Goal: Communication & Community: Connect with others

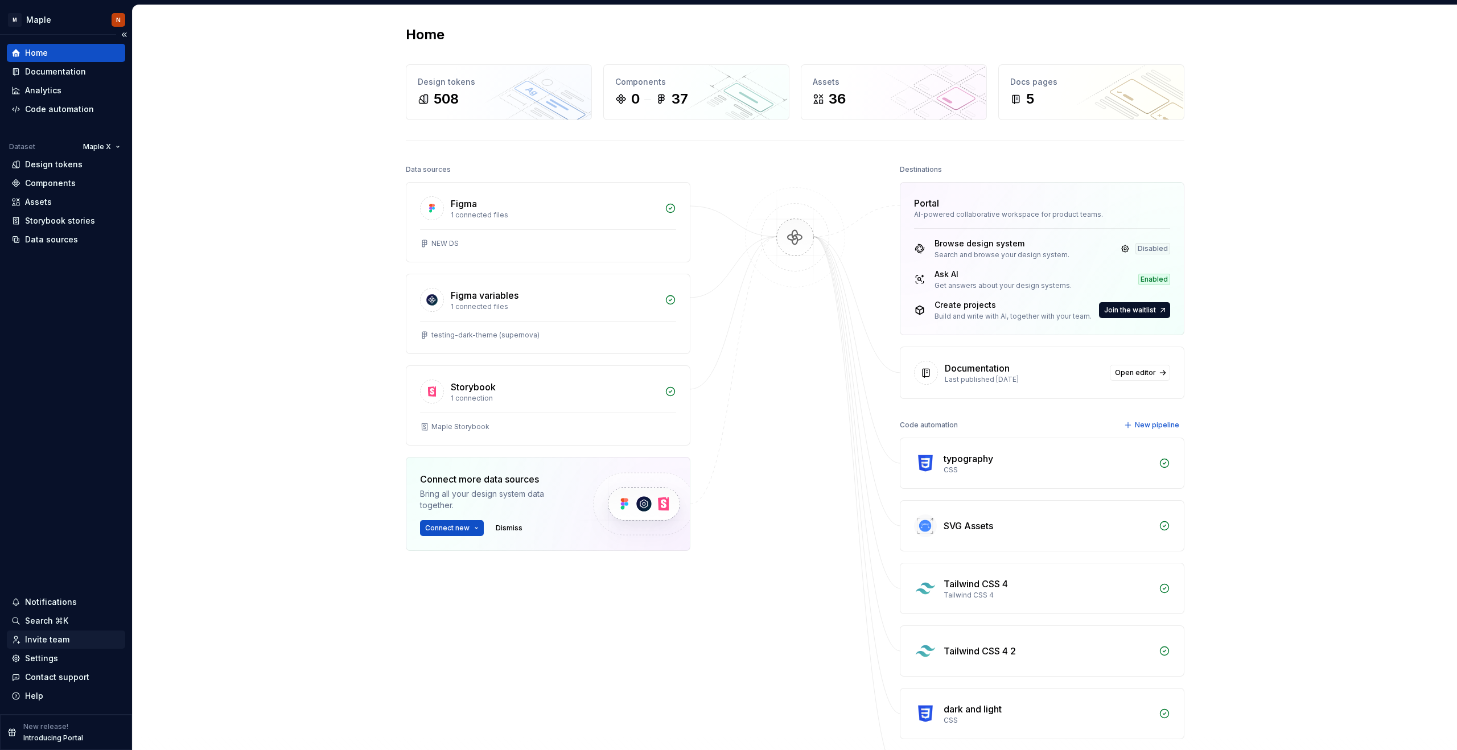
click at [54, 637] on div "Invite team" at bounding box center [47, 639] width 44 height 11
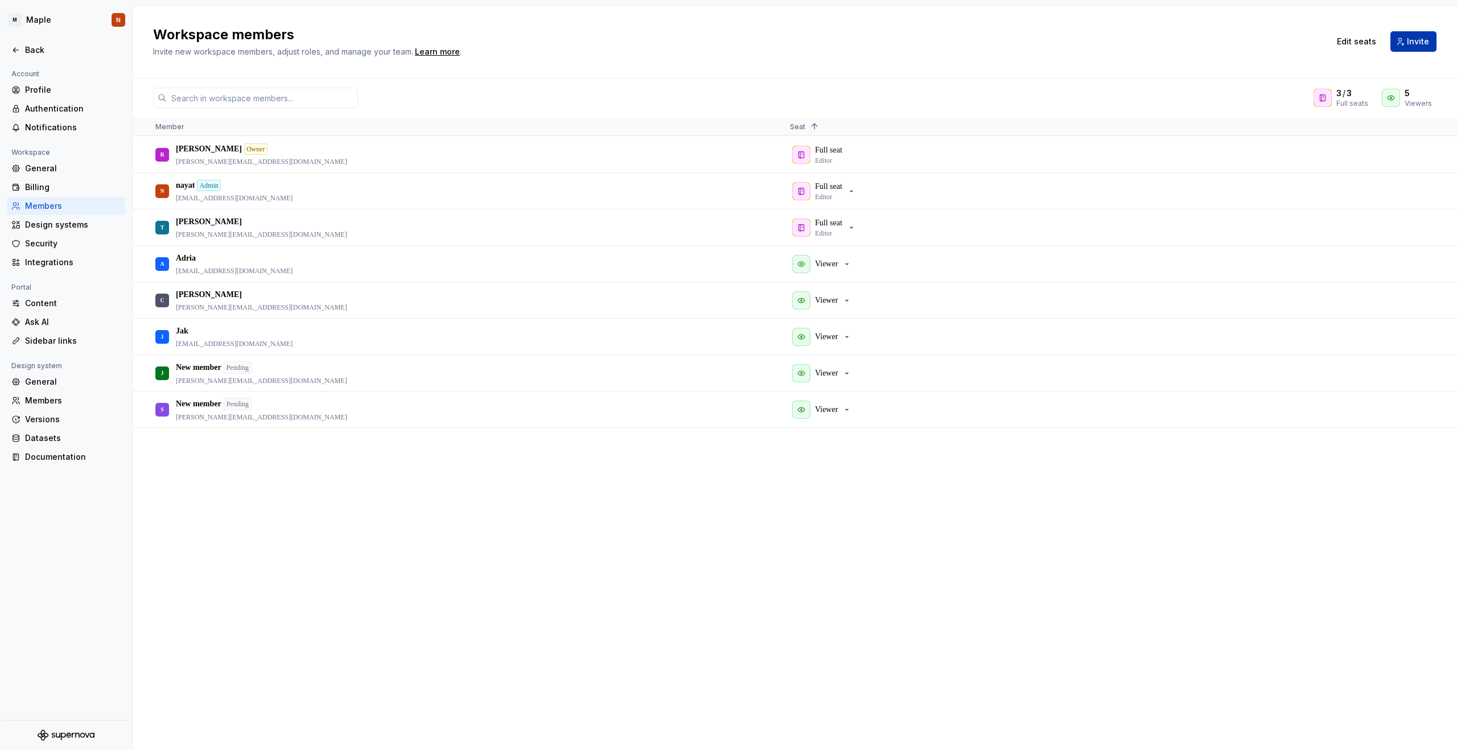
click at [1414, 45] on span "Invite" at bounding box center [1418, 41] width 22 height 11
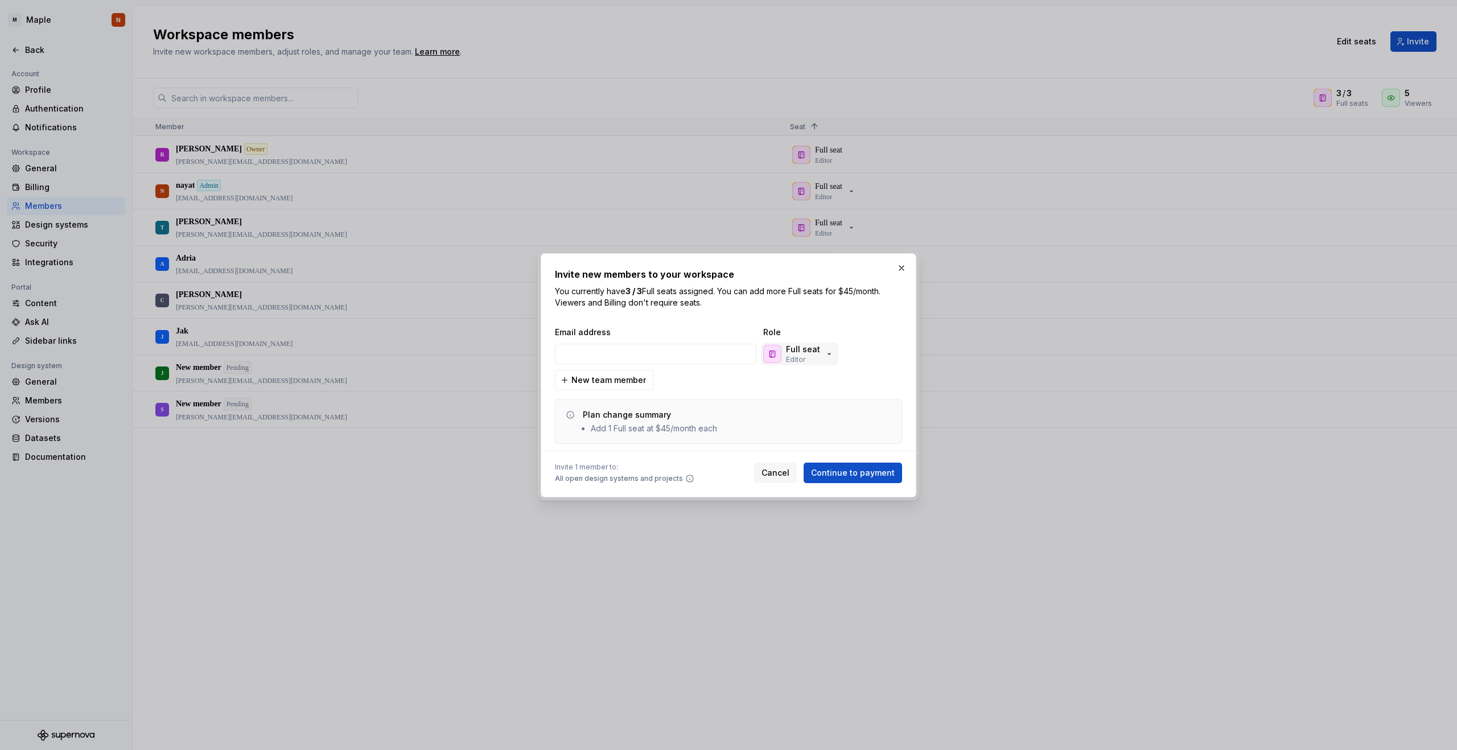
click at [787, 353] on p "Full seat" at bounding box center [803, 349] width 34 height 11
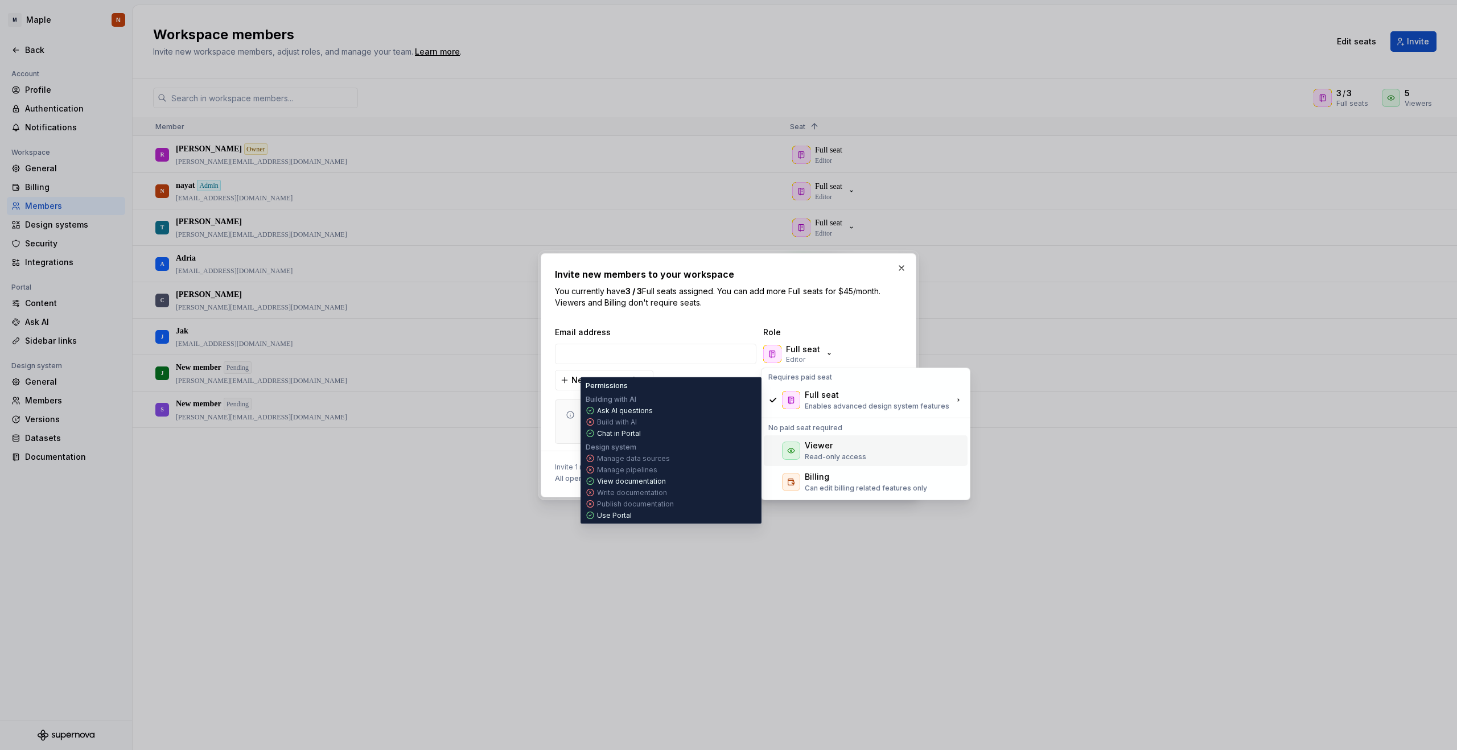
click at [828, 446] on div "Viewer" at bounding box center [819, 445] width 28 height 11
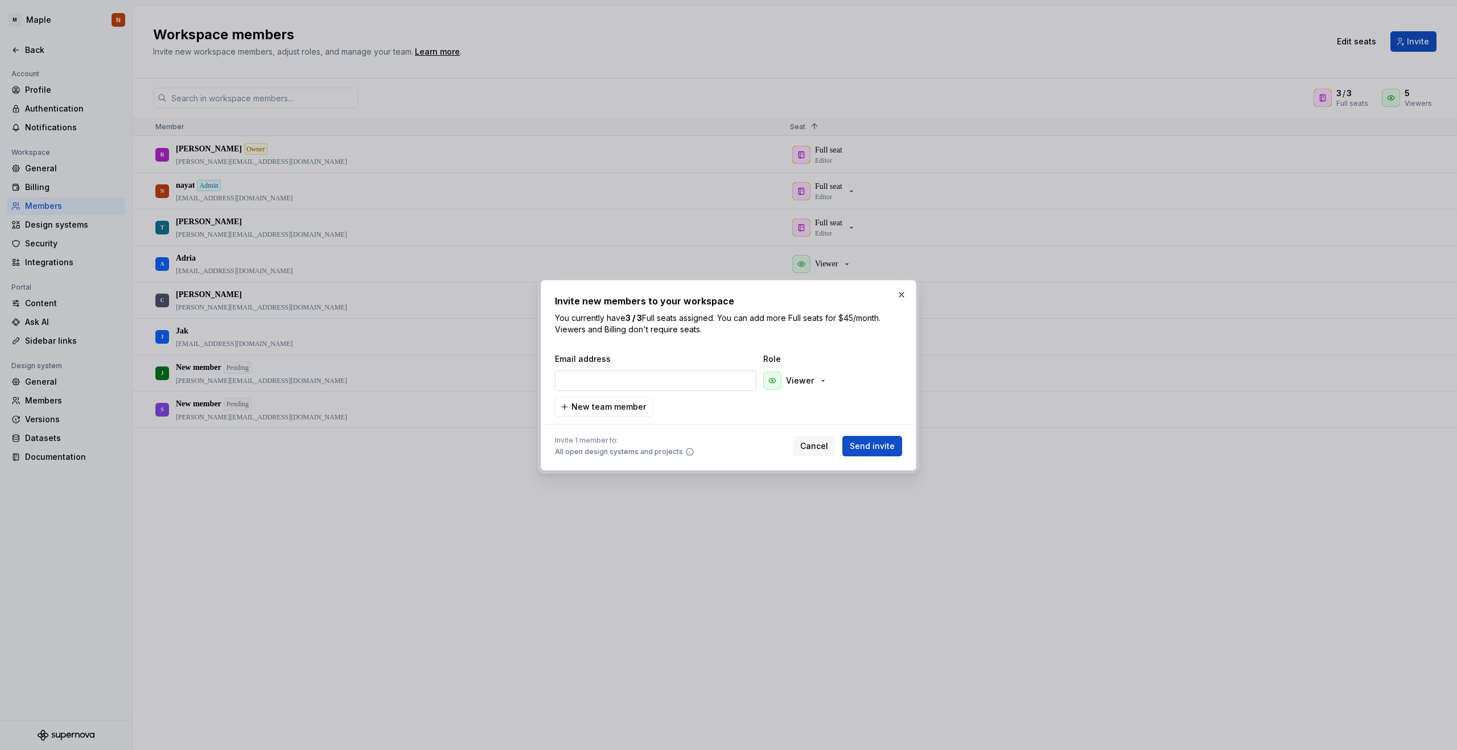
click at [640, 380] on input "email" at bounding box center [655, 380] width 201 height 20
type input "[PERSON_NAME][EMAIL_ADDRESS][DOMAIN_NAME]"
click at [879, 448] on span "Send invite" at bounding box center [872, 445] width 45 height 11
